Goal: Transaction & Acquisition: Purchase product/service

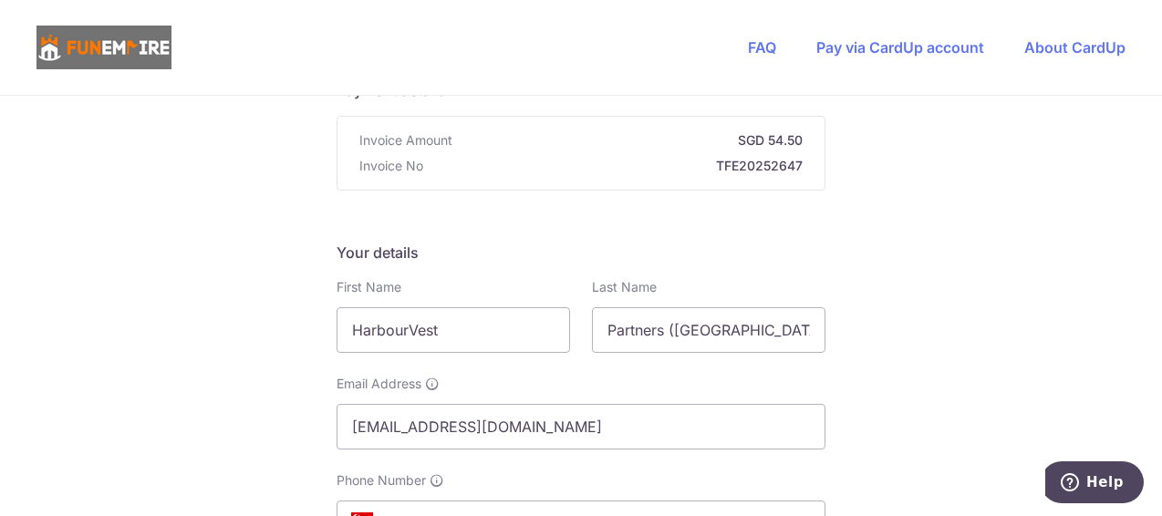
scroll to position [91, 0]
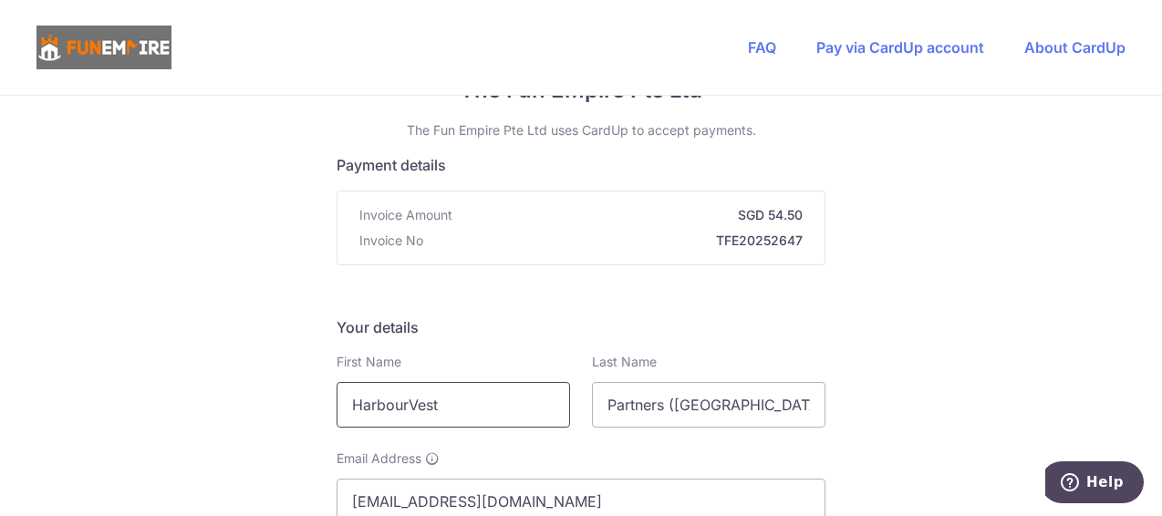
click at [468, 394] on input "HarbourVest" at bounding box center [452, 405] width 233 height 46
drag, startPoint x: 465, startPoint y: 403, endPoint x: 307, endPoint y: 405, distance: 157.8
type input "Yuwen"
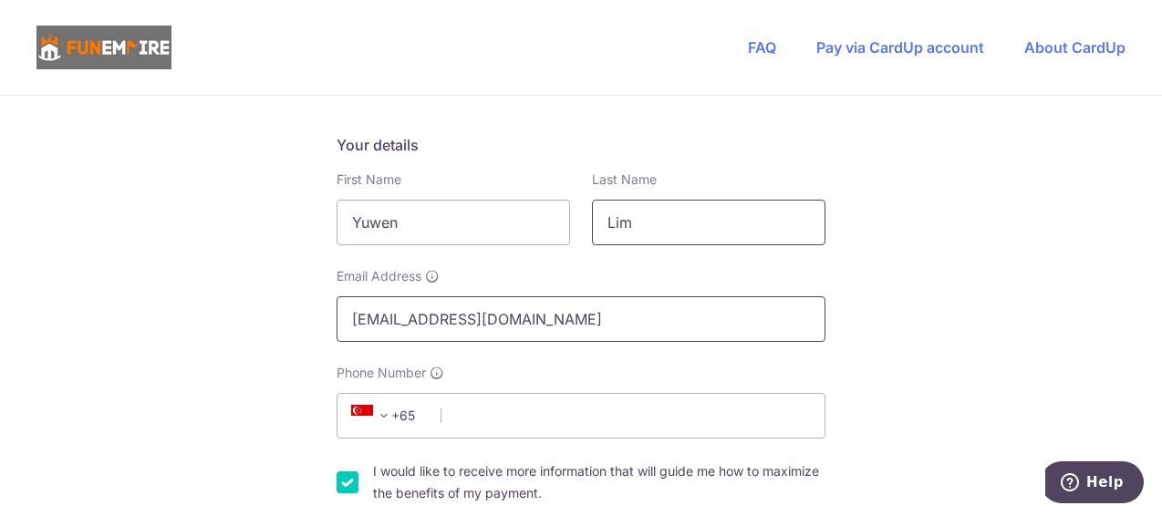
type input "Lim"
drag, startPoint x: 383, startPoint y: 321, endPoint x: 325, endPoint y: 319, distance: 58.4
click at [326, 319] on div "Email Address [EMAIL_ADDRESS][DOMAIN_NAME]" at bounding box center [581, 304] width 511 height 75
type input "[EMAIL_ADDRESS][DOMAIN_NAME]"
click at [476, 414] on input "Phone Number" at bounding box center [580, 416] width 489 height 46
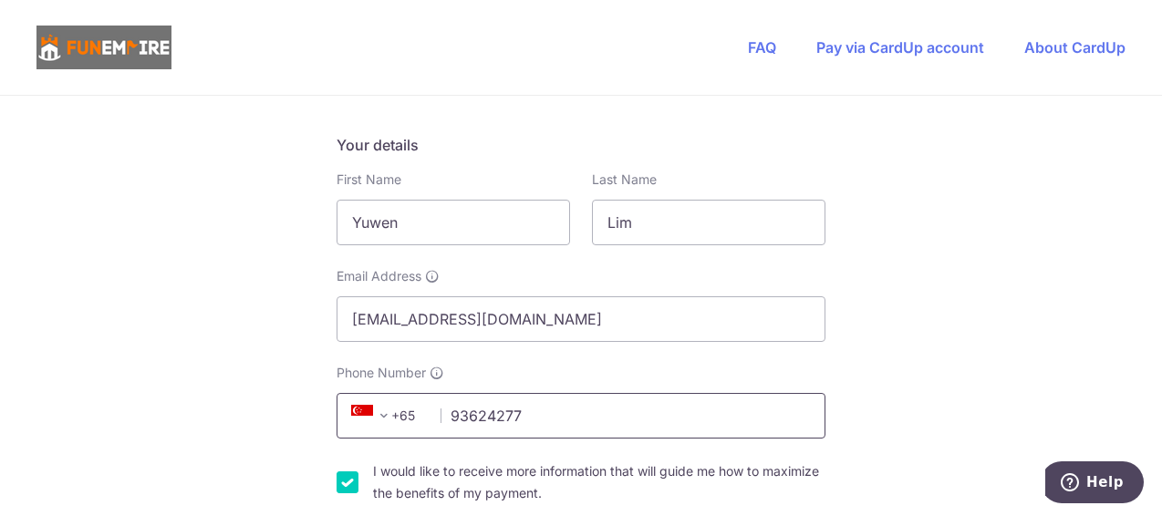
scroll to position [456, 0]
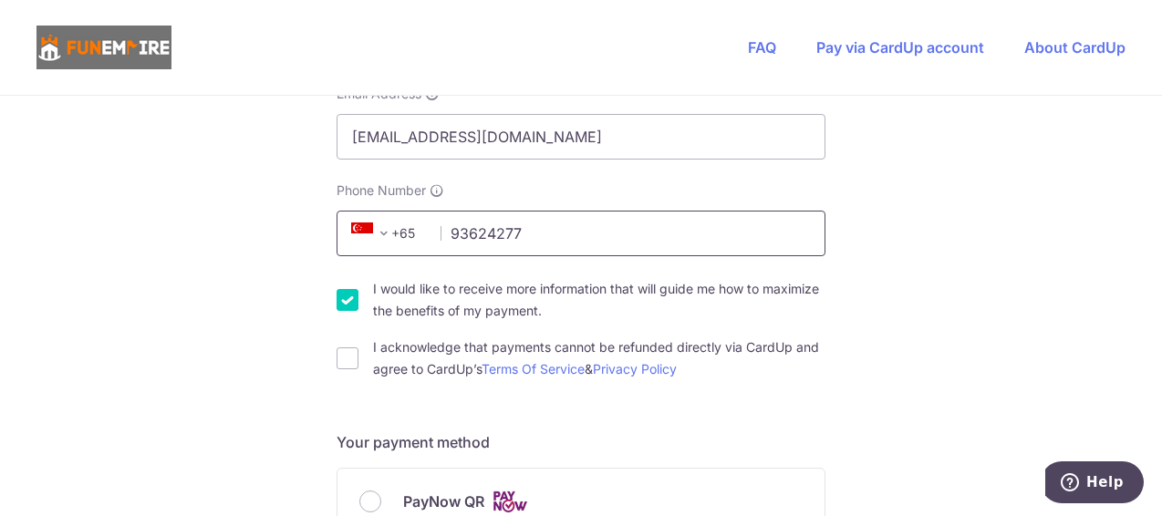
type input "93624277"
click at [345, 305] on input "I would like to receive more information that will guide me how to maximize the…" at bounding box center [347, 300] width 22 height 22
checkbox input "false"
click at [346, 359] on input "I acknowledge that payments cannot be refunded directly via CardUp and agree to…" at bounding box center [347, 358] width 22 height 22
checkbox input "true"
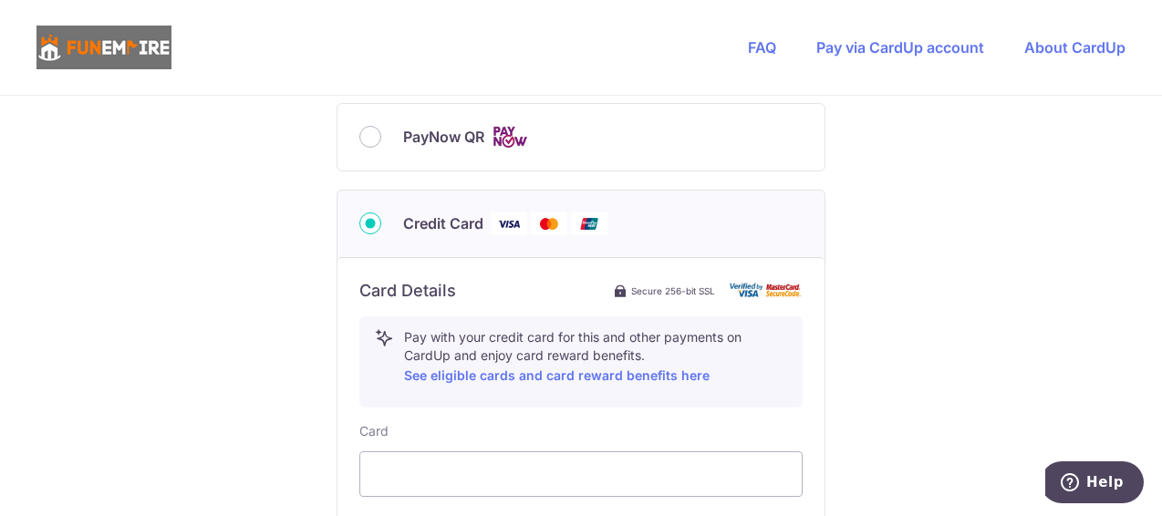
scroll to position [1003, 0]
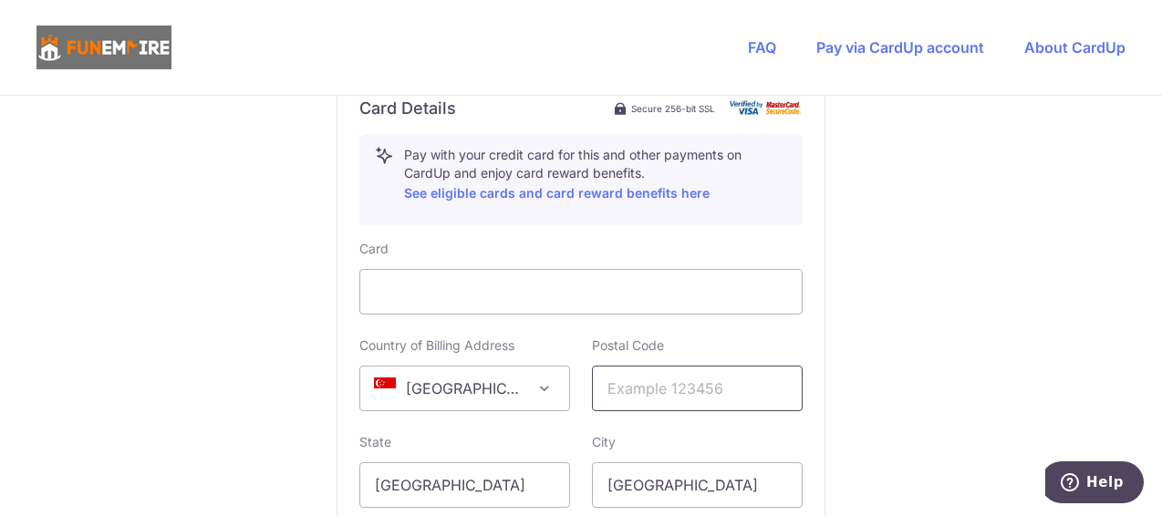
click at [651, 379] on input "text" at bounding box center [697, 389] width 211 height 46
type input "048583"
select select "65"
type input "[STREET_ADDRESS]"
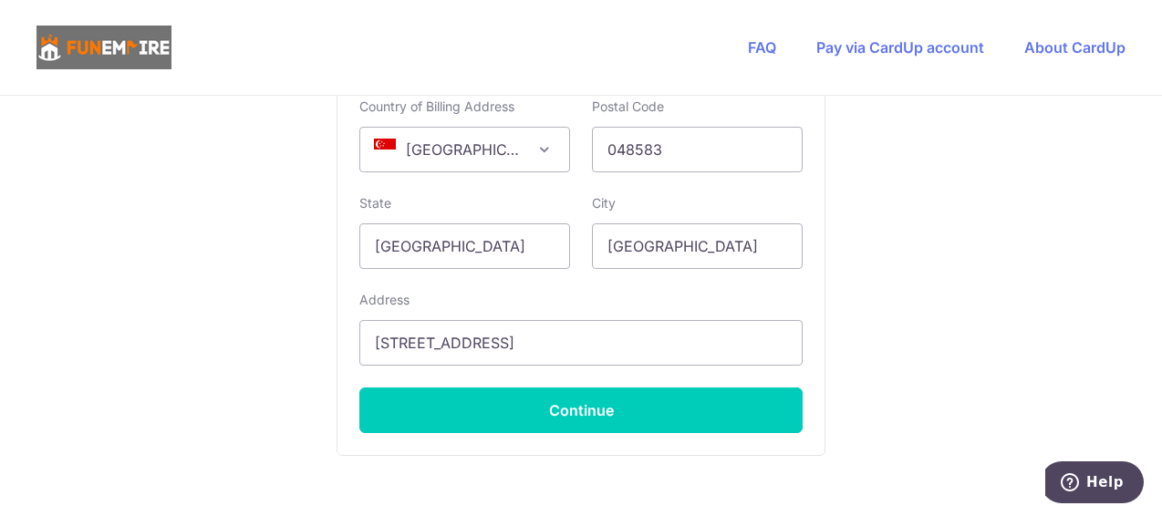
scroll to position [1265, 0]
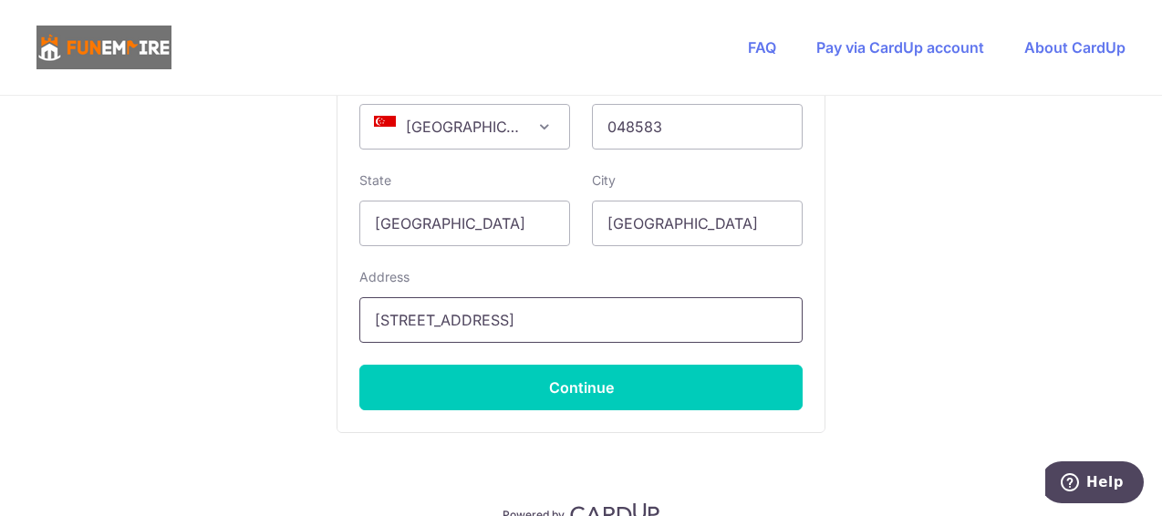
click at [513, 314] on input "[STREET_ADDRESS]" at bounding box center [580, 320] width 443 height 46
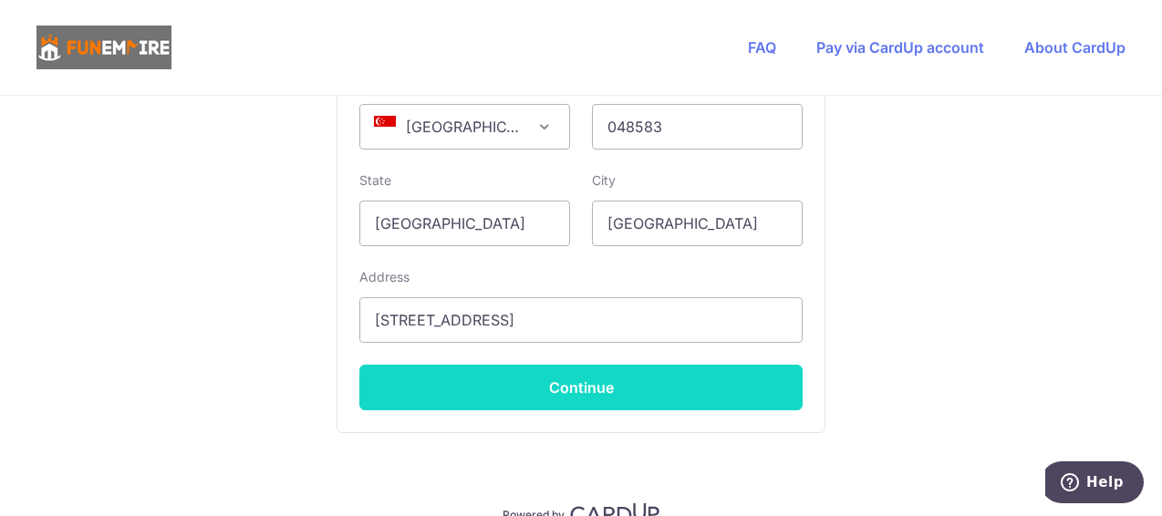
click at [523, 378] on button "Continue" at bounding box center [580, 388] width 443 height 46
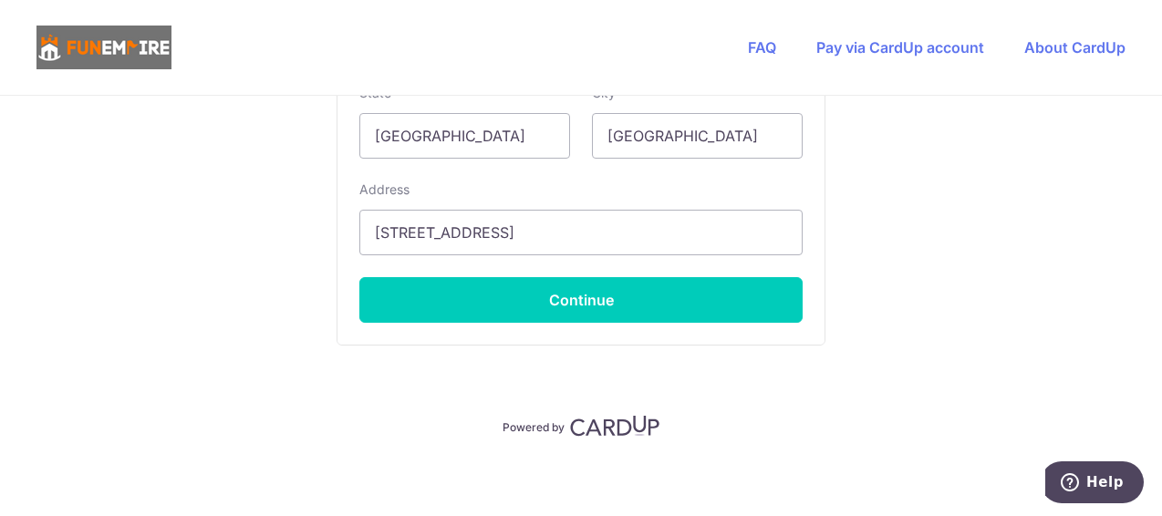
scroll to position [1355, 0]
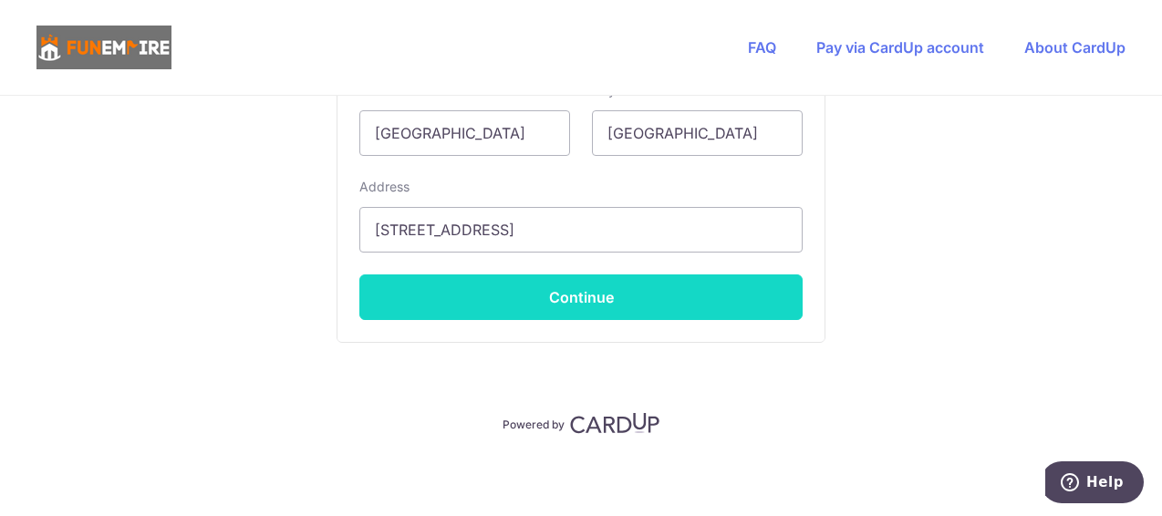
click at [624, 285] on button "Continue" at bounding box center [580, 297] width 443 height 46
type input "**** 1133"
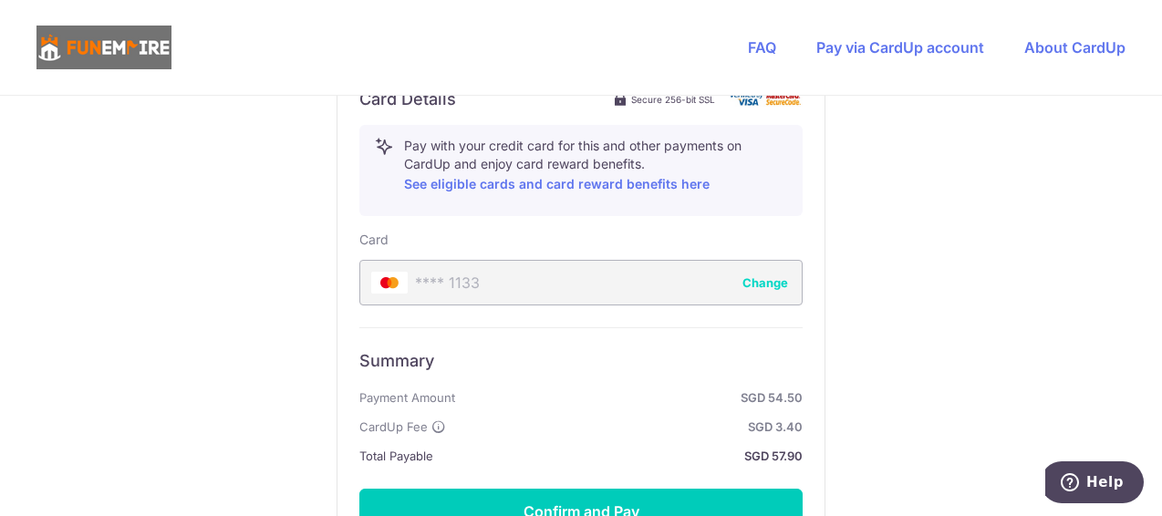
scroll to position [1226, 0]
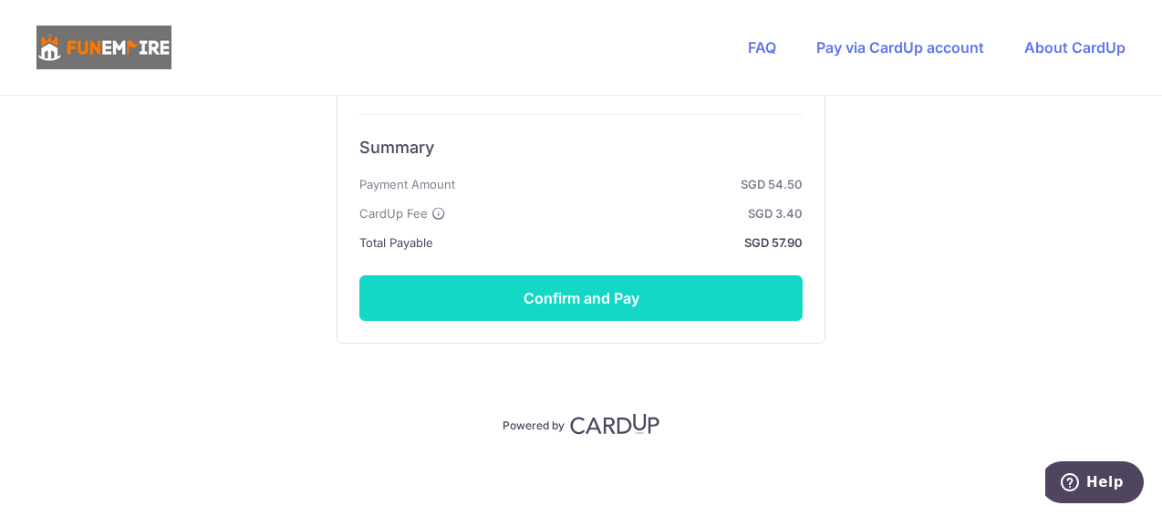
click at [636, 288] on button "Confirm and Pay" at bounding box center [580, 298] width 443 height 46
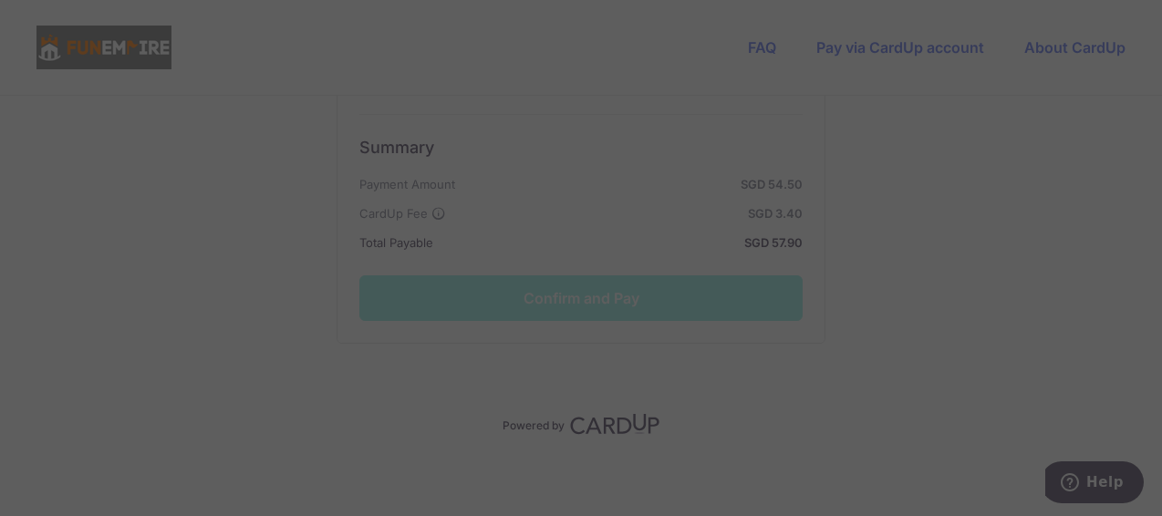
scroll to position [1043, 0]
